Goal: Task Accomplishment & Management: Manage account settings

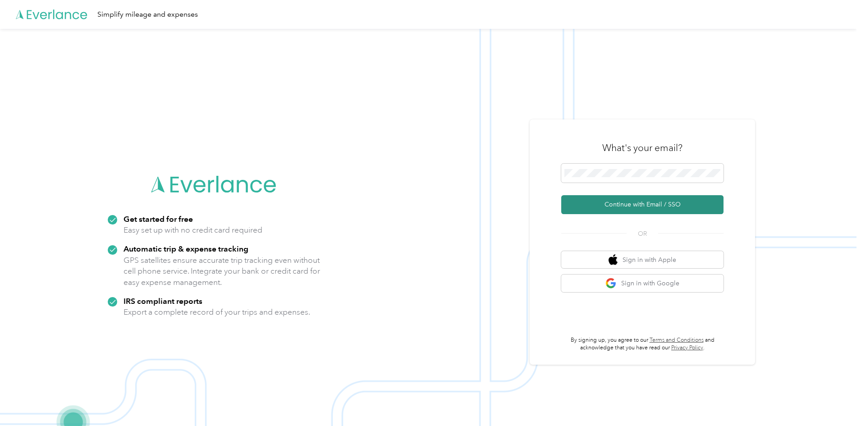
click at [651, 201] on button "Continue with Email / SSO" at bounding box center [642, 204] width 162 height 19
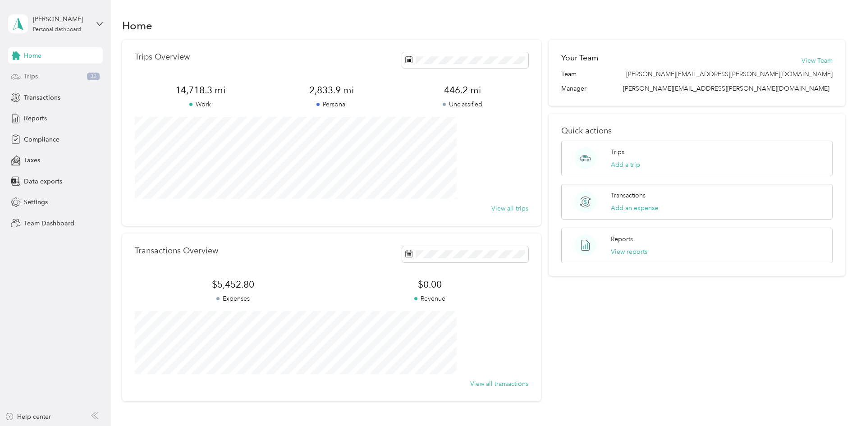
click at [36, 78] on span "Trips" at bounding box center [31, 76] width 14 height 9
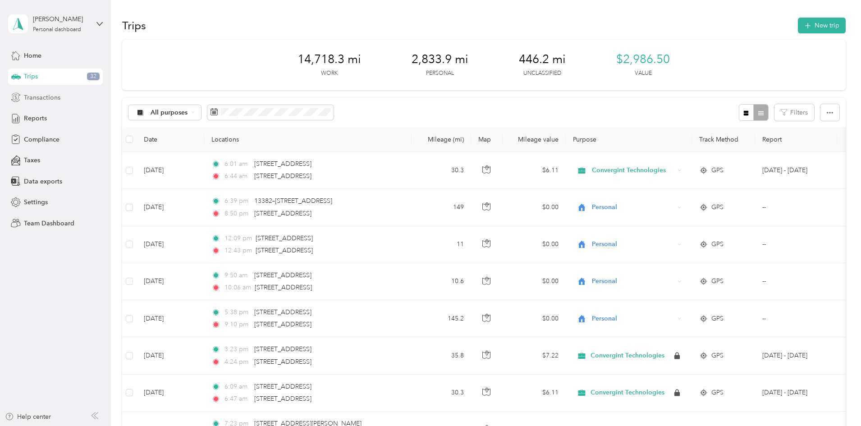
click at [44, 97] on span "Transactions" at bounding box center [42, 97] width 37 height 9
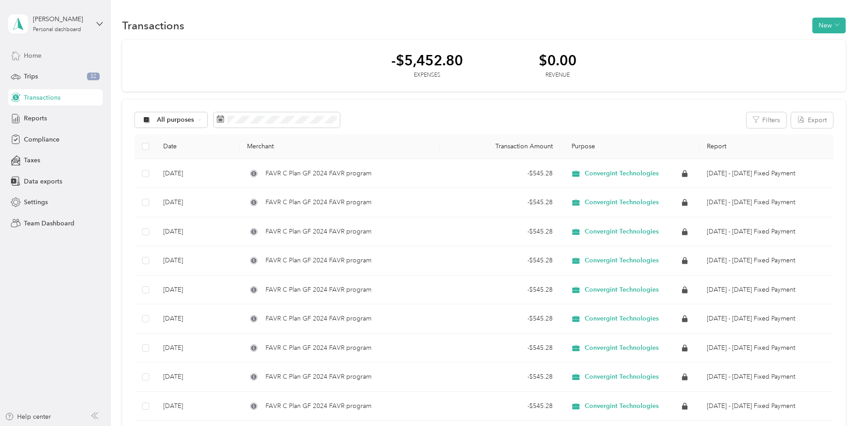
click at [28, 53] on span "Home" at bounding box center [33, 55] width 18 height 9
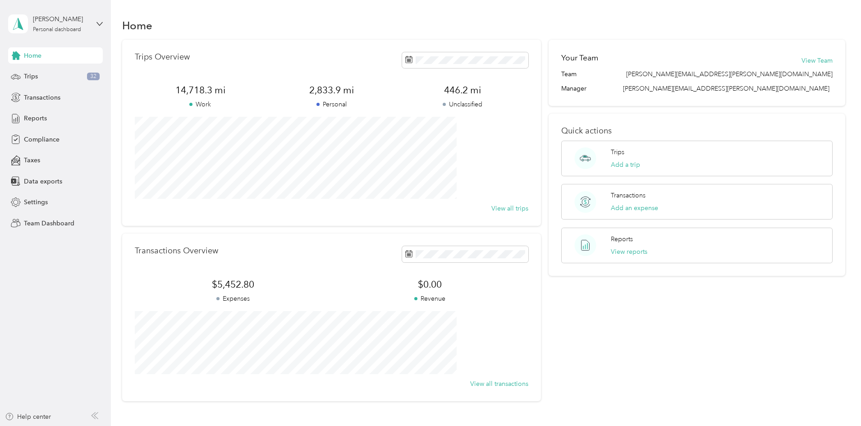
click at [95, 25] on div "[PERSON_NAME] Personal dashboard" at bounding box center [55, 24] width 95 height 32
click at [57, 78] on div "Team dashboard" at bounding box center [153, 74] width 279 height 16
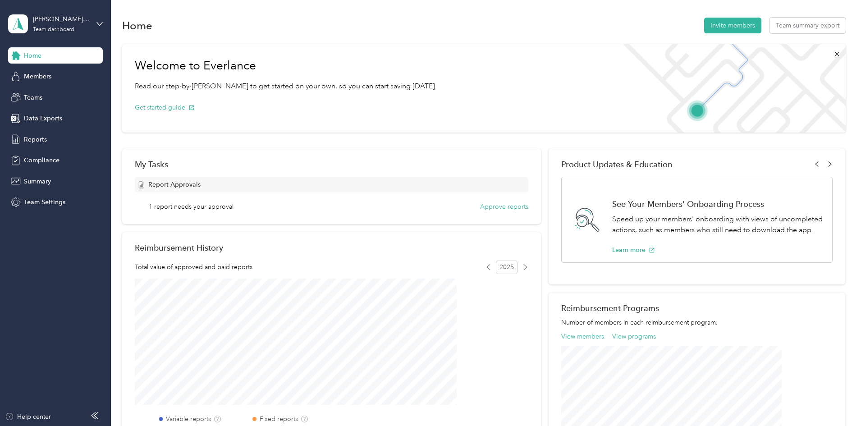
click at [839, 165] on div "Welcome to Everlance Read our step-by-[PERSON_NAME] to get started on your own,…" at bounding box center [484, 329] width 724 height 579
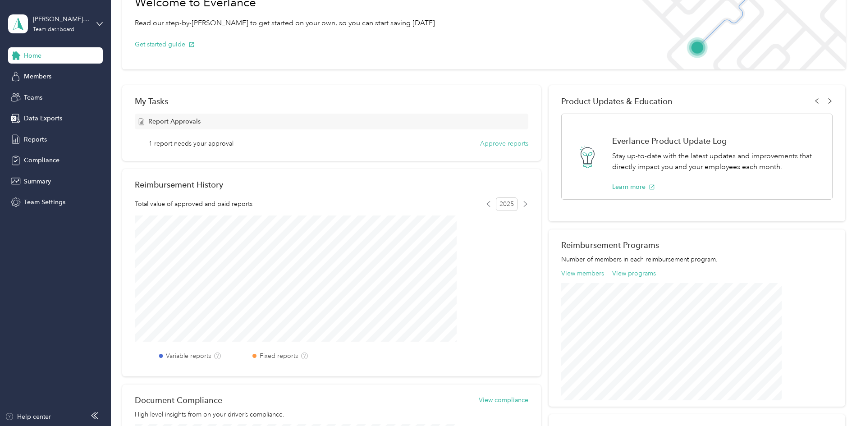
scroll to position [14, 0]
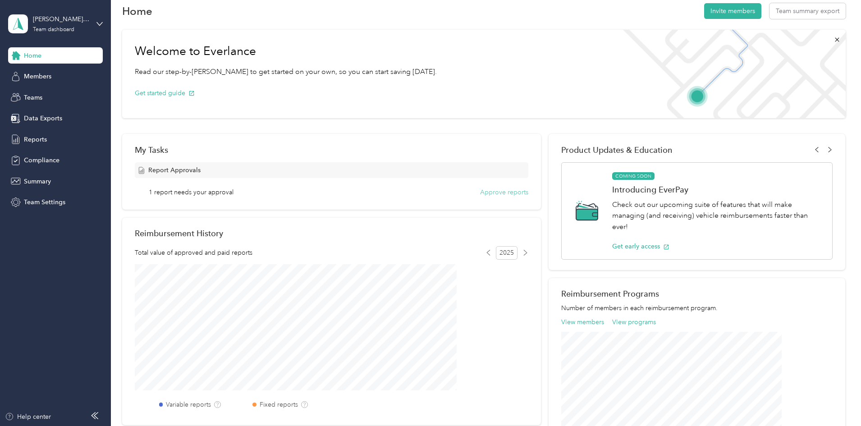
click at [492, 192] on button "Approve reports" at bounding box center [504, 192] width 48 height 9
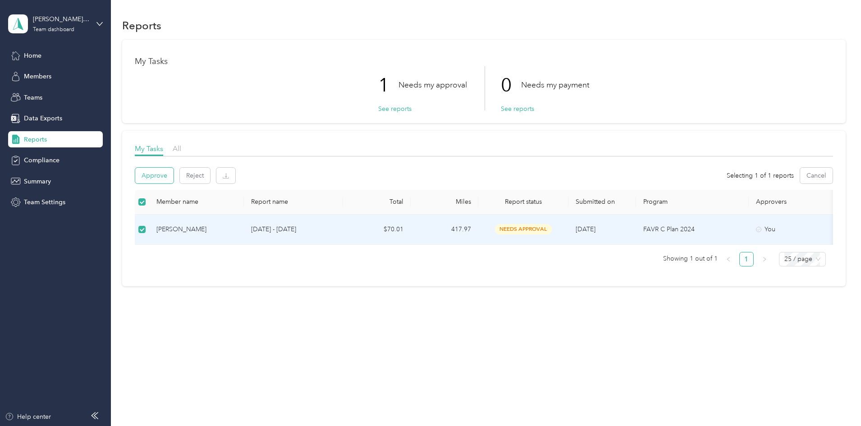
click at [174, 172] on button "Approve" at bounding box center [154, 176] width 38 height 16
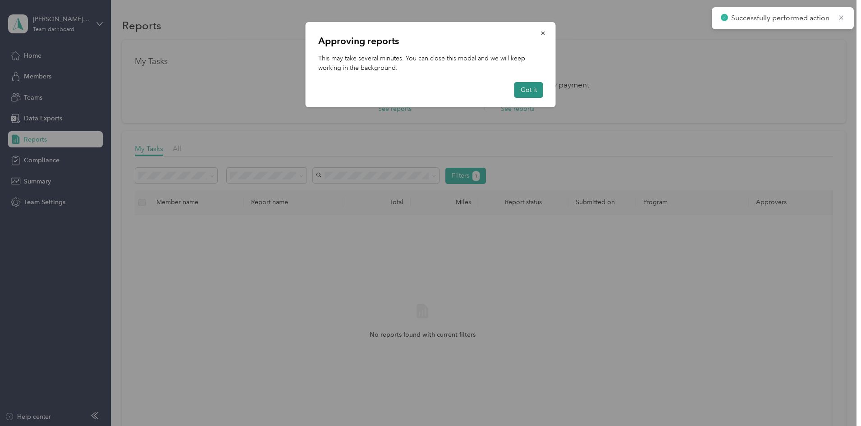
click at [532, 92] on button "Got it" at bounding box center [529, 90] width 29 height 16
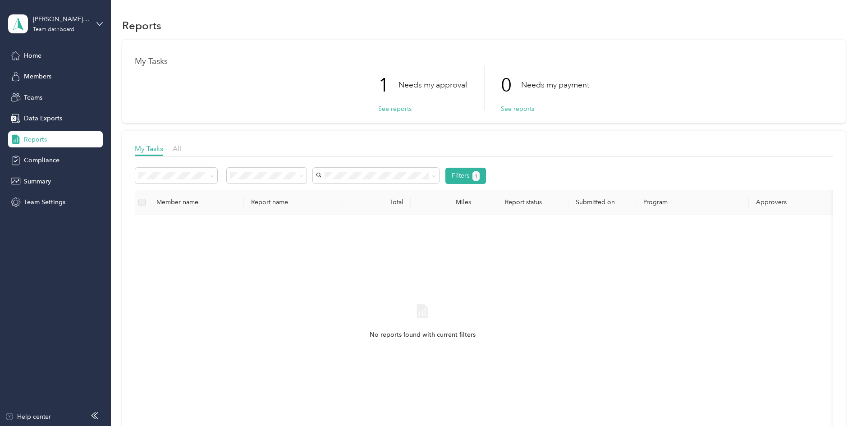
click at [281, 90] on div "1 Needs my approval See reports 0 Needs my payment See reports" at bounding box center [484, 88] width 699 height 44
click at [41, 55] on span "Home" at bounding box center [33, 55] width 18 height 9
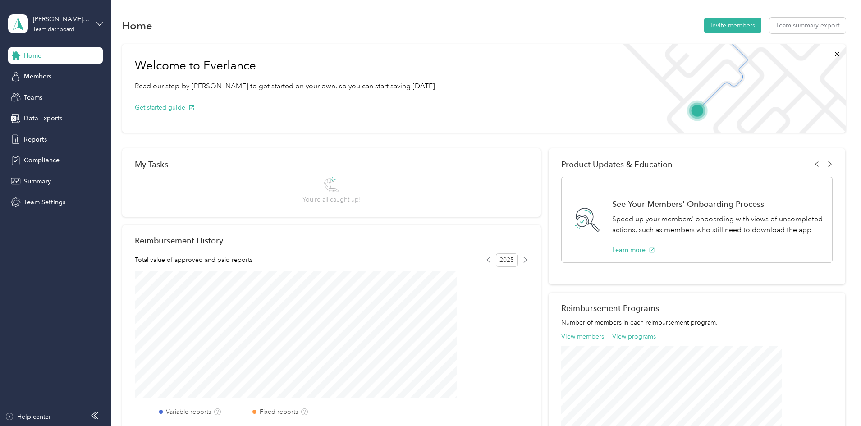
click at [851, 299] on div "Home Invite members Team summary export Welcome to Everlance Read our step-by-[…" at bounding box center [484, 330] width 746 height 660
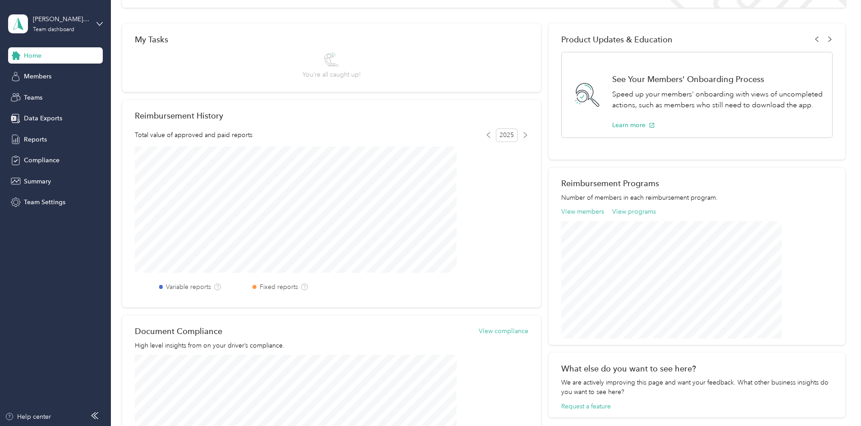
scroll to position [150, 0]
